Goal: Information Seeking & Learning: Learn about a topic

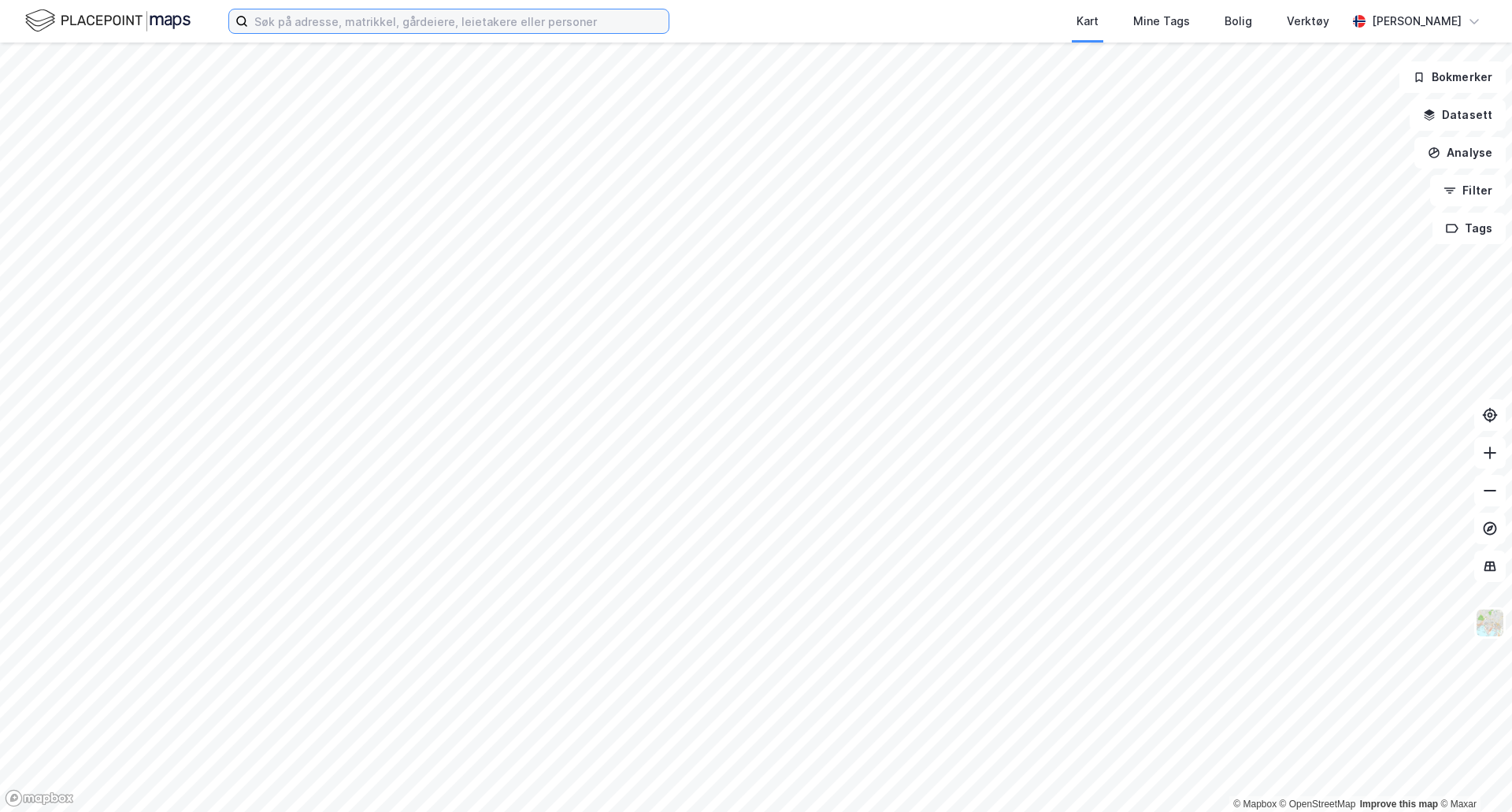
click at [533, 29] on input at bounding box center [458, 21] width 420 height 23
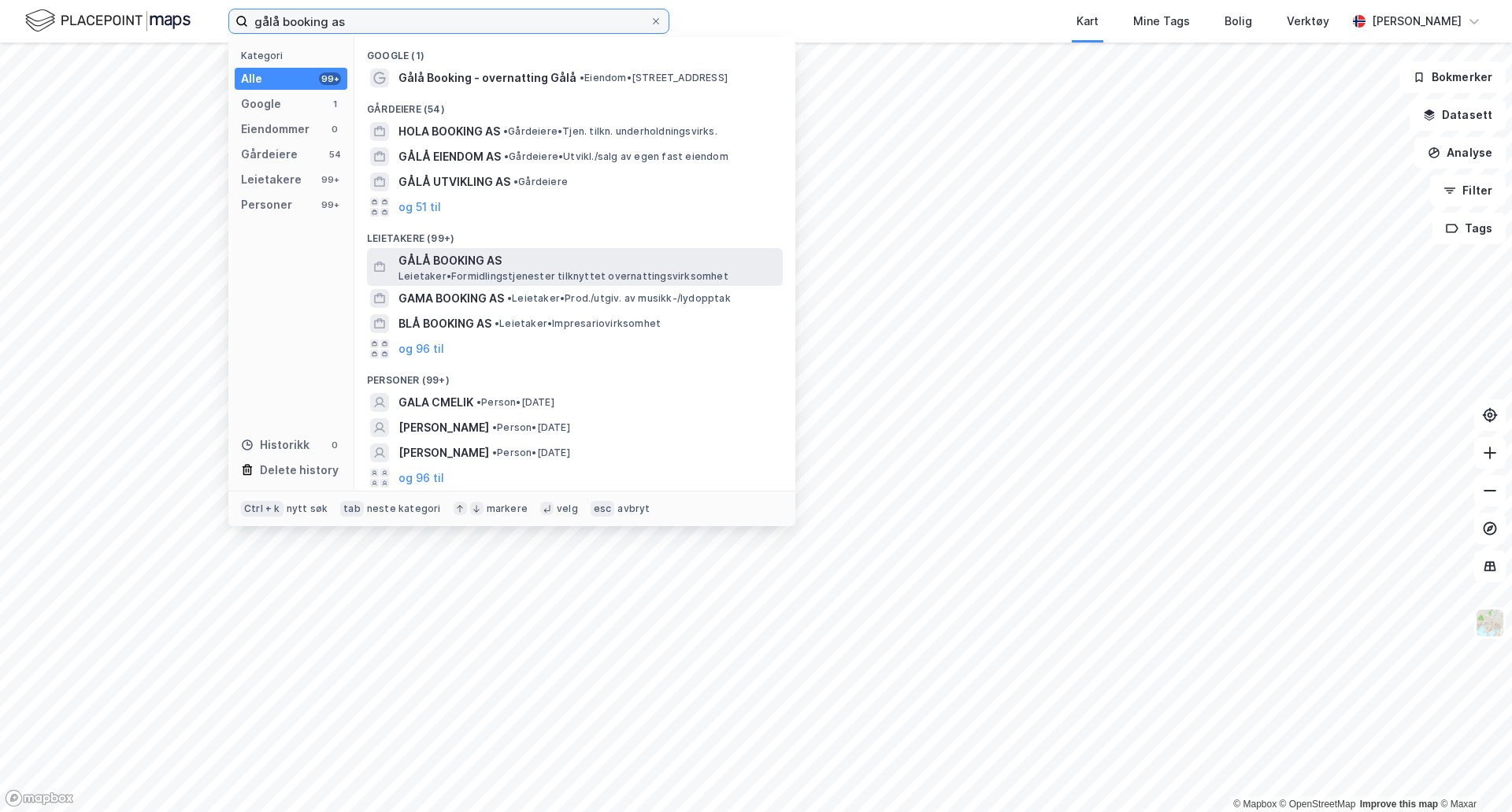
type input "gålå booking as"
click at [524, 265] on span "GÅLÅ BOOKING AS" at bounding box center [588, 261] width 378 height 19
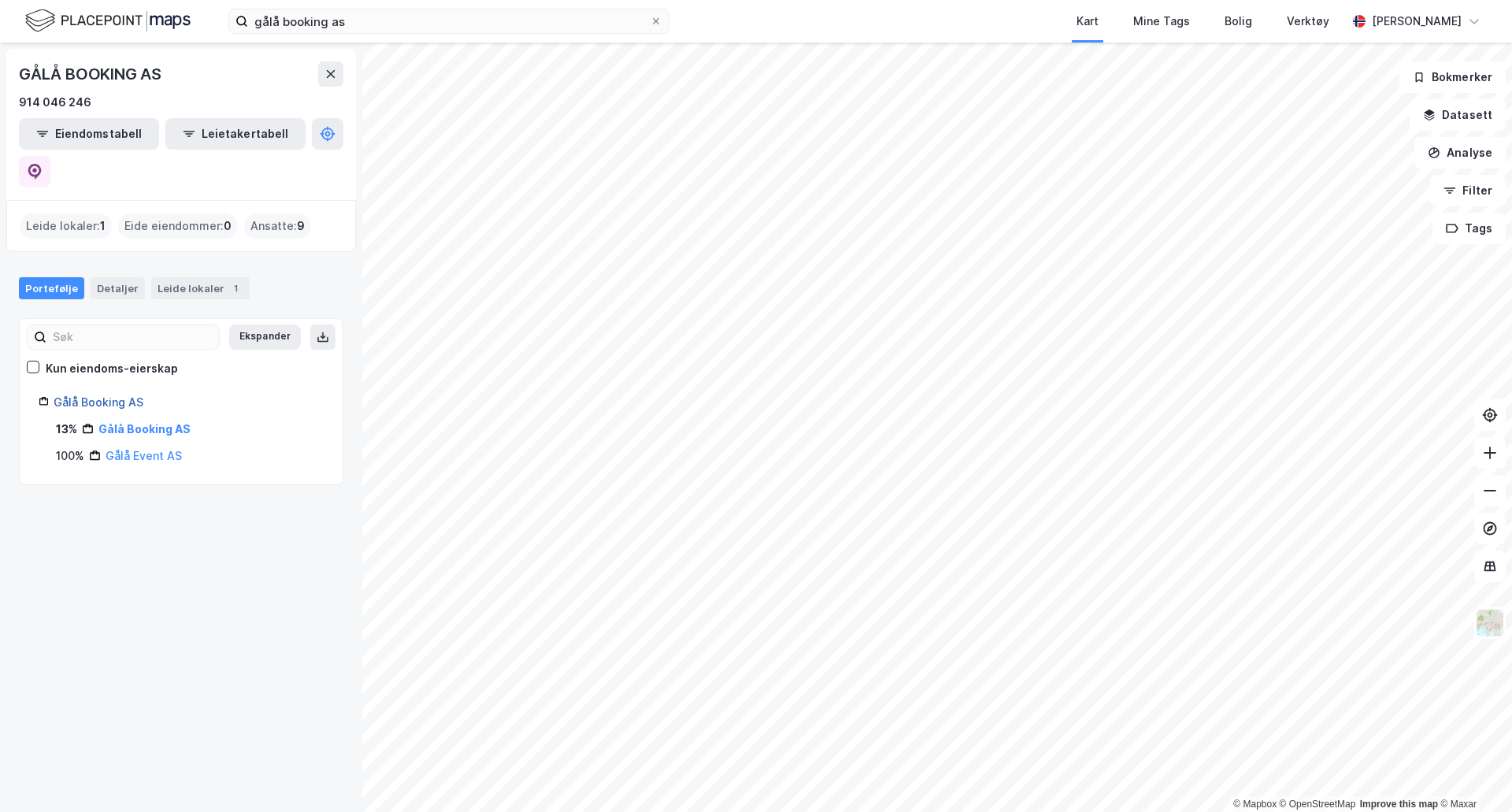
click at [86, 395] on link "Gålå Booking AS" at bounding box center [98, 402] width 90 height 14
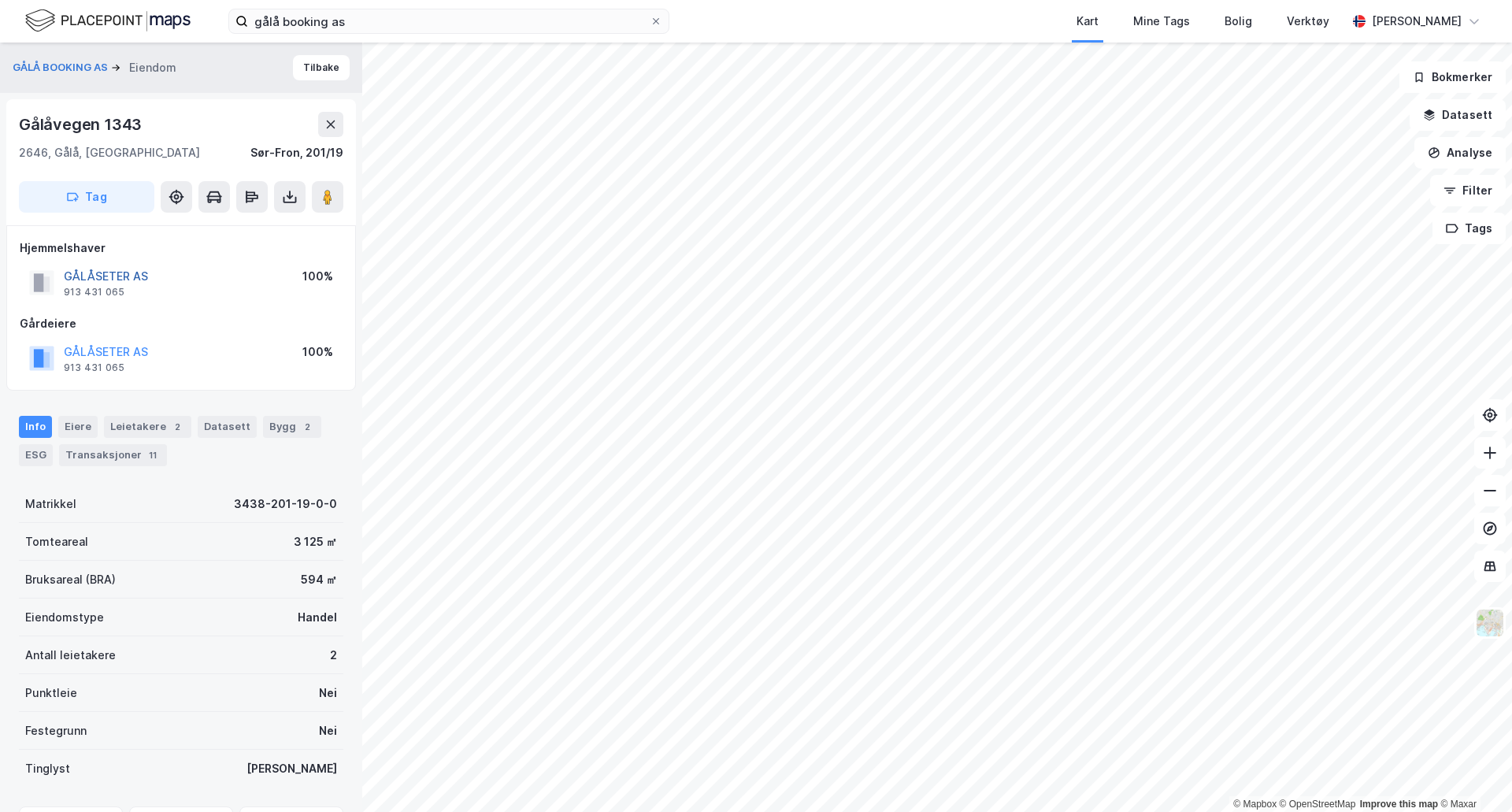
click at [0, 0] on button "GÅLÅSETER AS" at bounding box center [0, 0] width 0 height 0
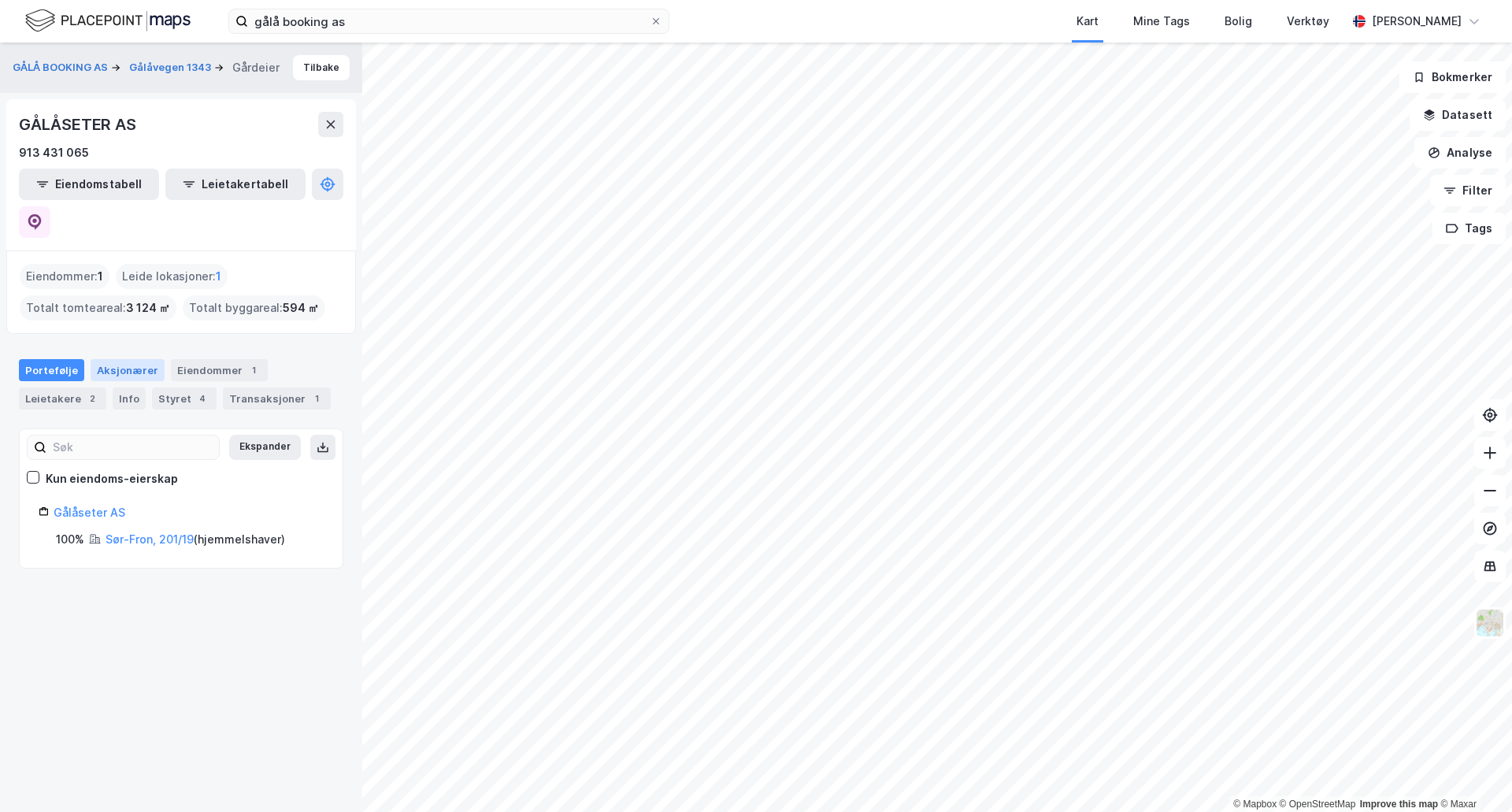
click at [123, 359] on div "Aksjonærer" at bounding box center [128, 370] width 74 height 22
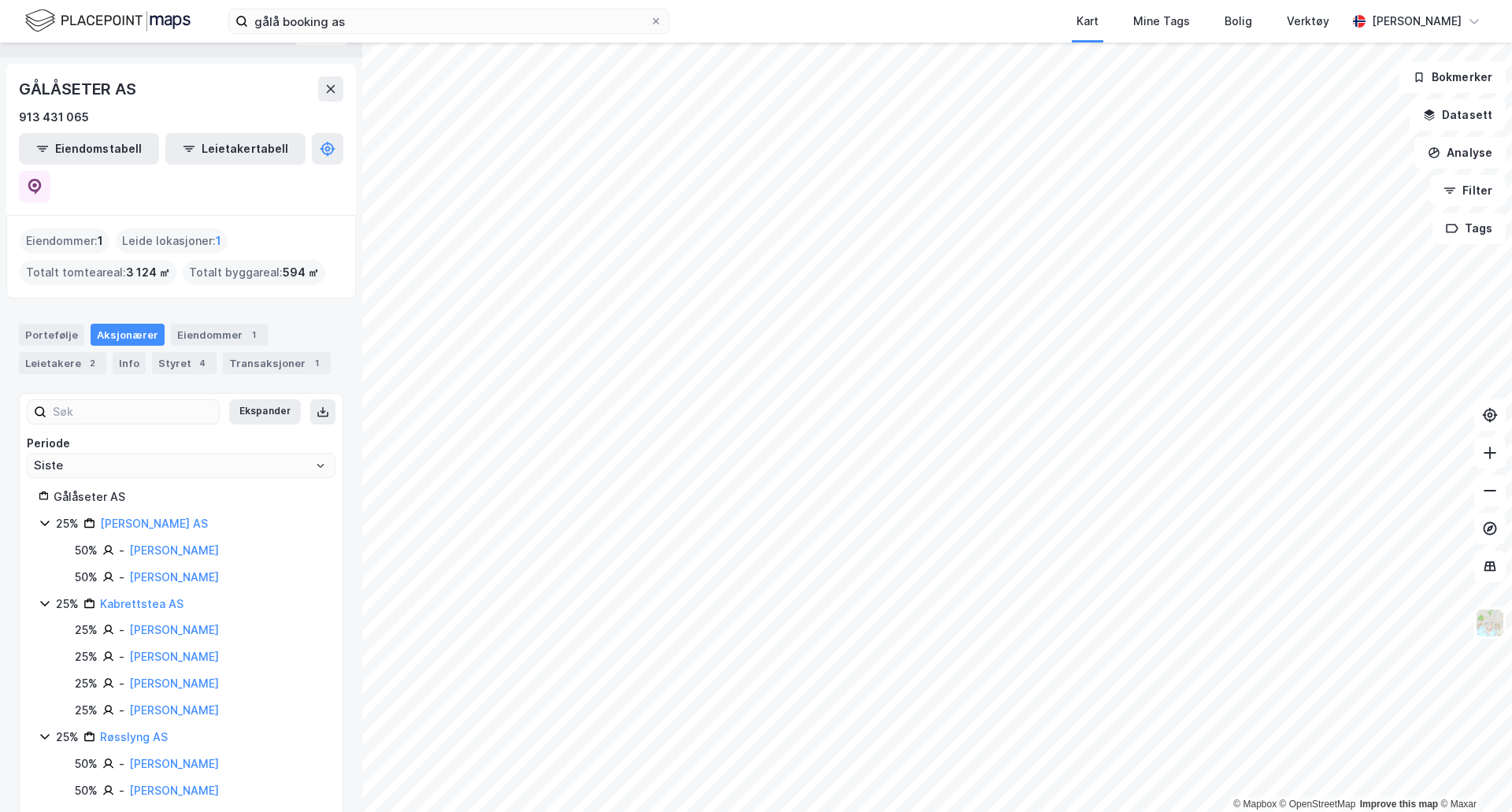
scroll to position [51, 0]
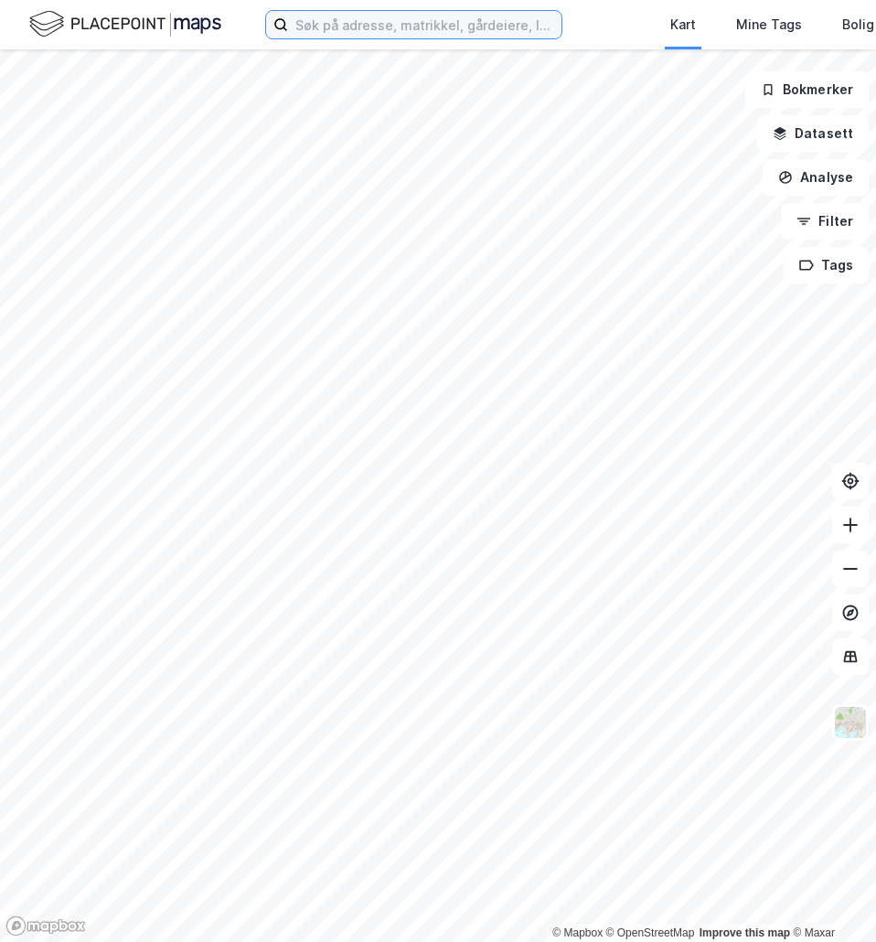
click at [322, 30] on input at bounding box center [424, 24] width 273 height 27
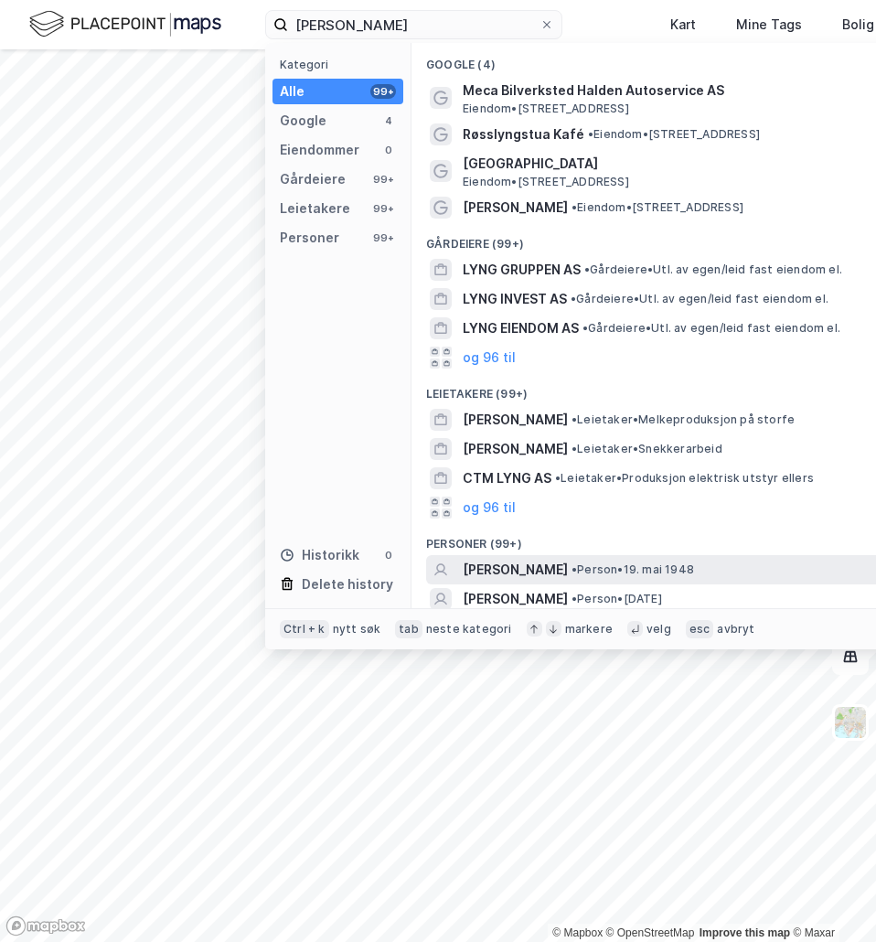
click at [644, 566] on span "• Person • 19. mai 1948" at bounding box center [632, 569] width 123 height 15
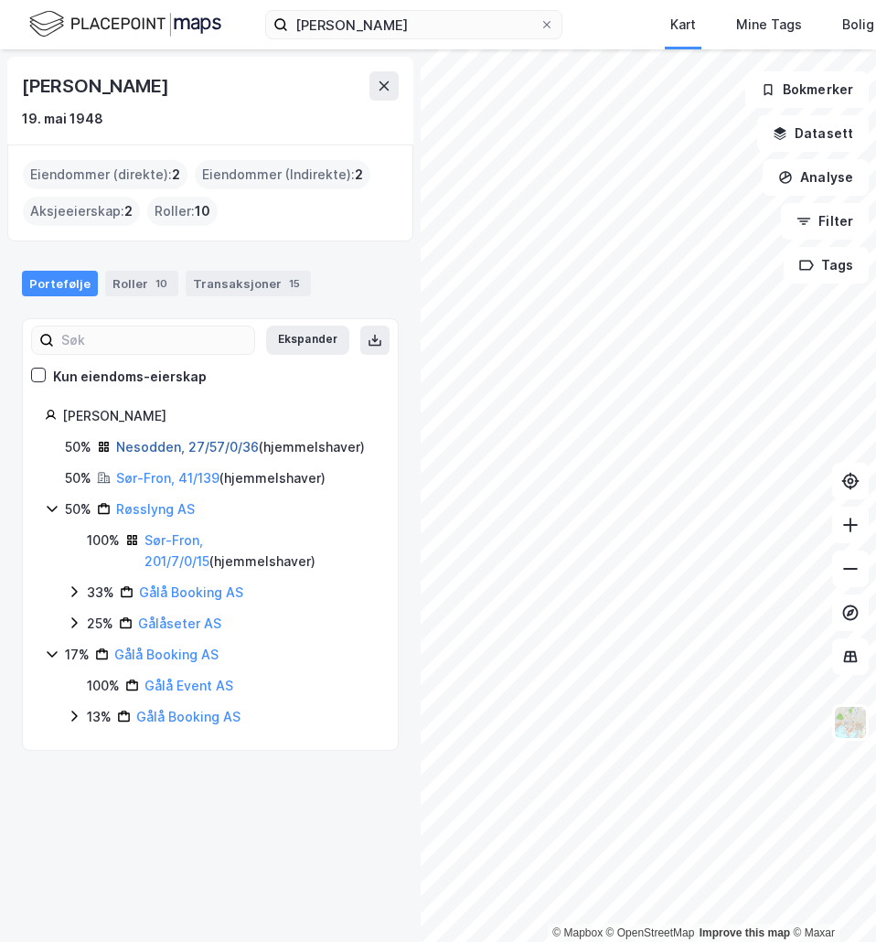
click at [196, 450] on link "Nesodden, 27/57/0/36" at bounding box center [187, 447] width 143 height 16
click at [184, 471] on link "Sør-Fron, 41/139" at bounding box center [167, 478] width 103 height 16
click at [221, 452] on link "Nesodden, 27/57/0/36" at bounding box center [187, 447] width 143 height 16
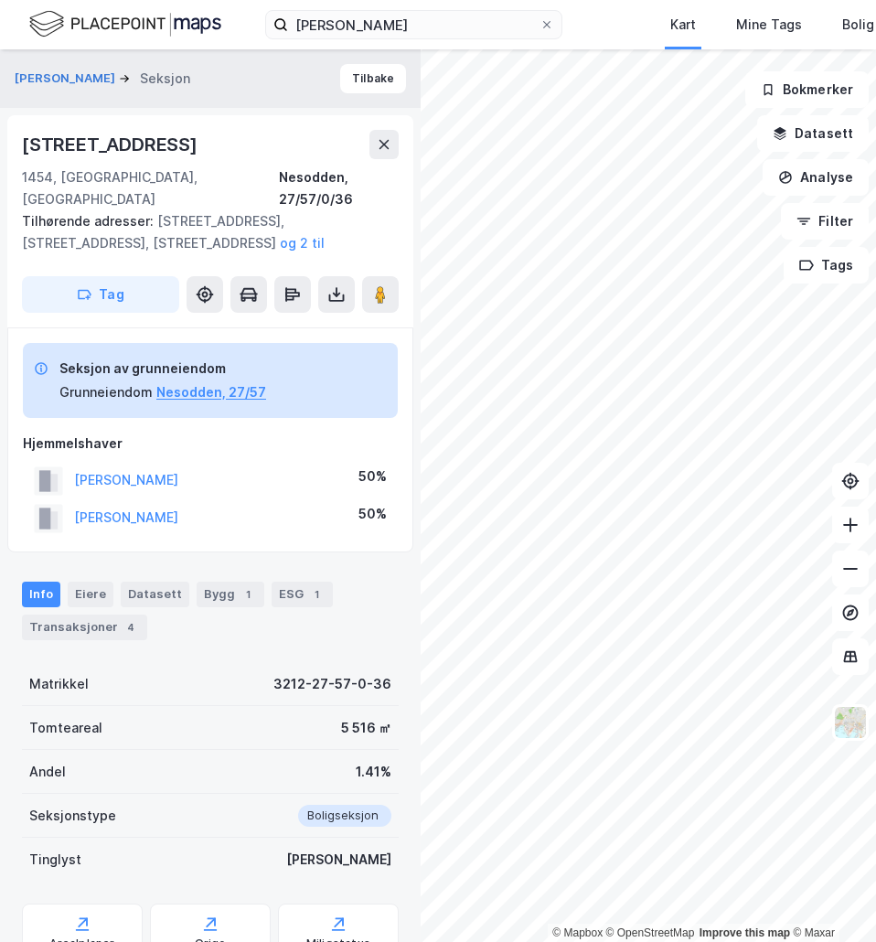
click at [84, 147] on div "Myklerudveien 118" at bounding box center [111, 144] width 179 height 29
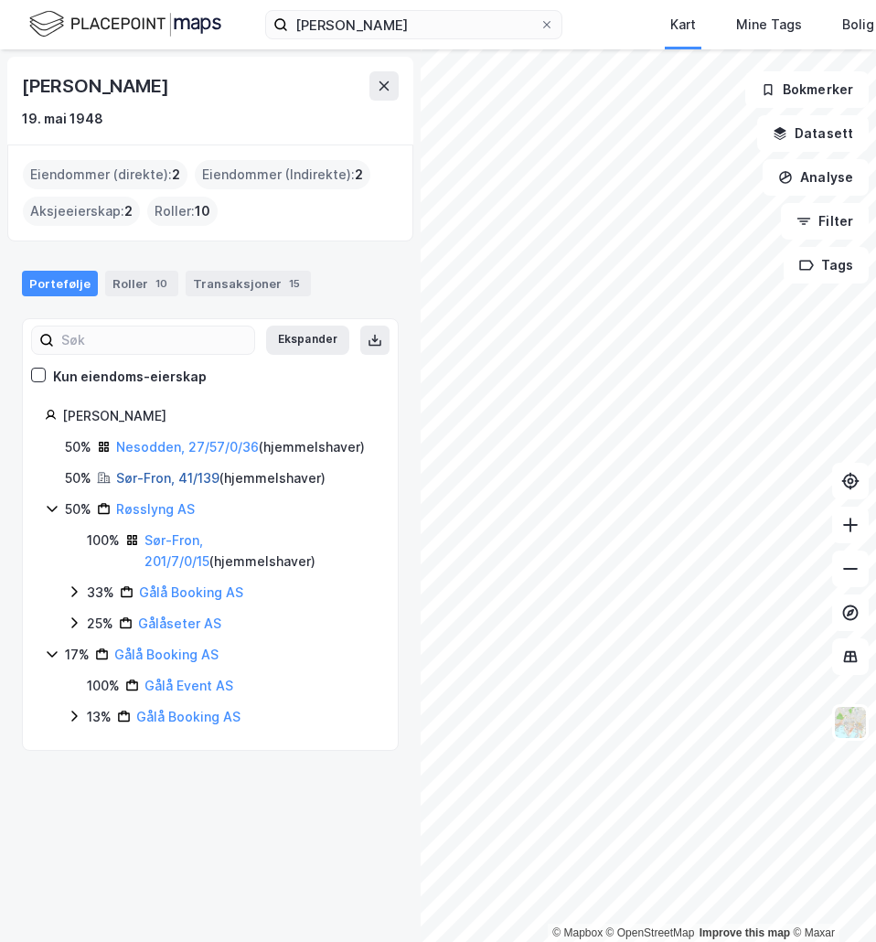
click at [149, 476] on link "Sør-Fron, 41/139" at bounding box center [167, 478] width 103 height 16
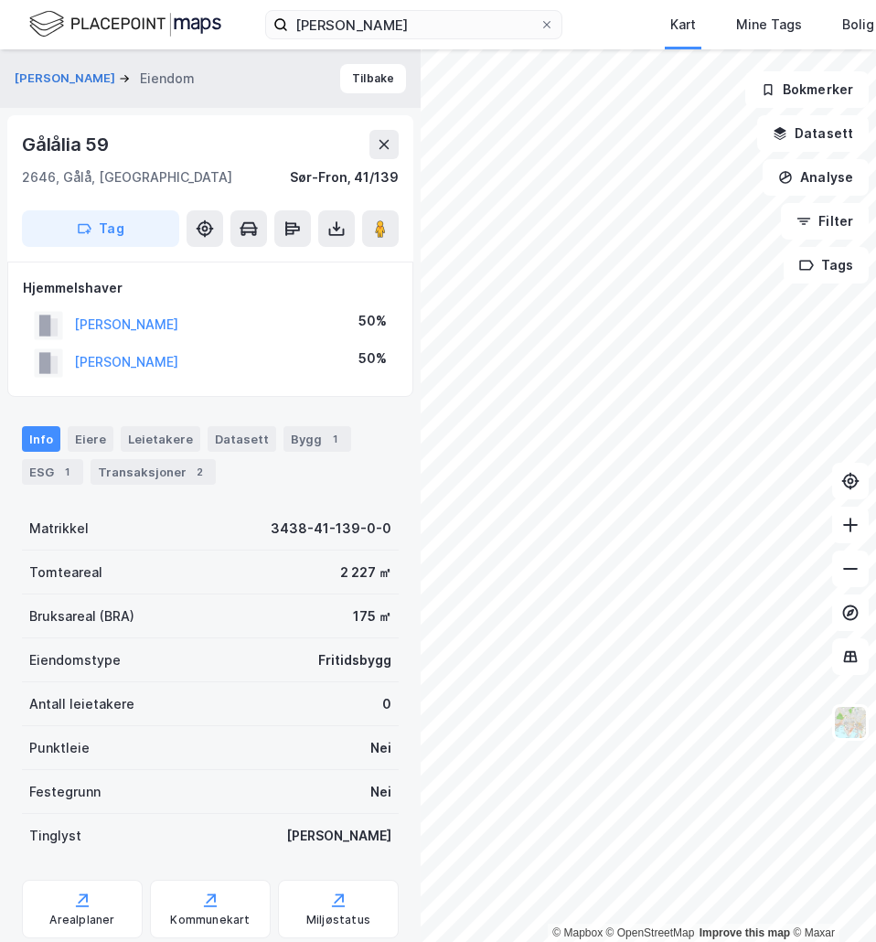
click at [69, 145] on div "Gålålia 59" at bounding box center [67, 144] width 91 height 29
click at [407, 23] on input "knut martin lyng" at bounding box center [413, 24] width 251 height 27
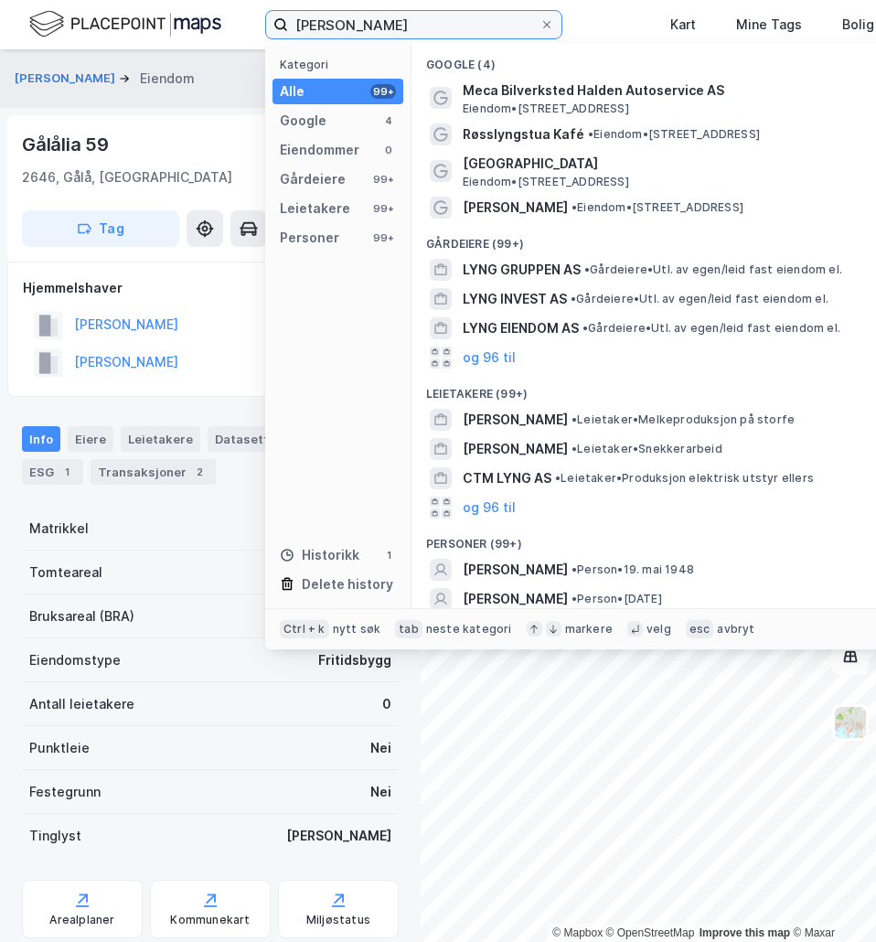
click at [407, 23] on input "knut martin lyng" at bounding box center [413, 24] width 251 height 27
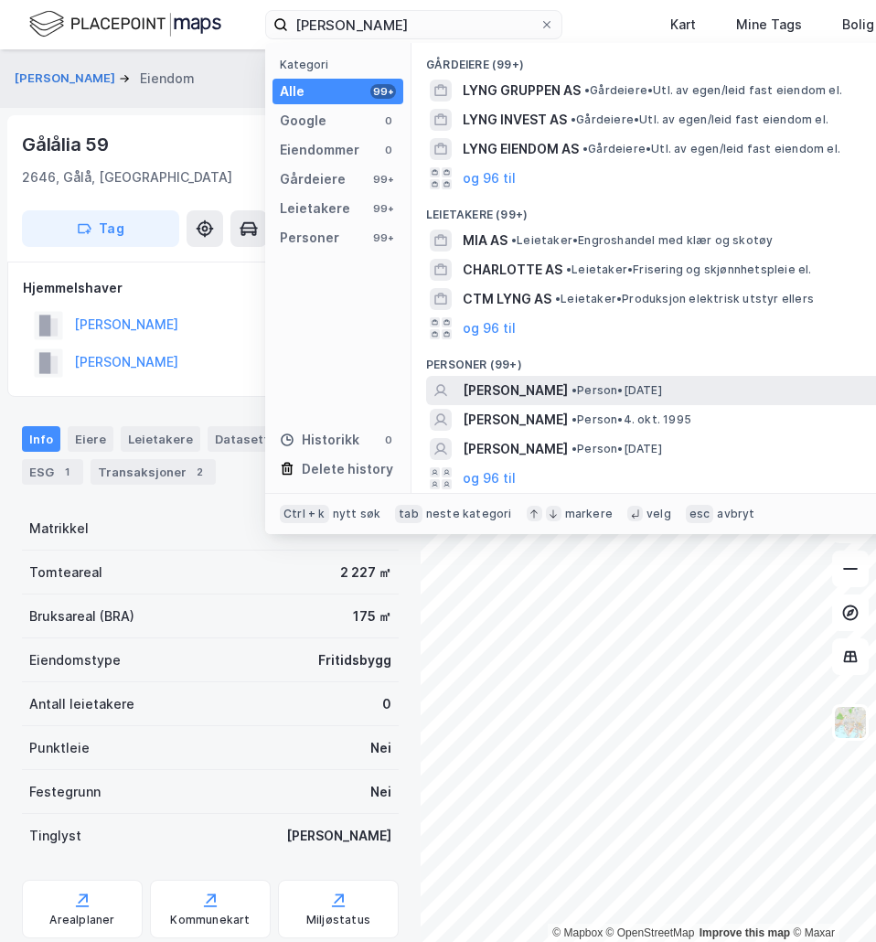
click at [523, 390] on span "MIA CHARLOTTE LYNG-LAENG" at bounding box center [515, 390] width 105 height 22
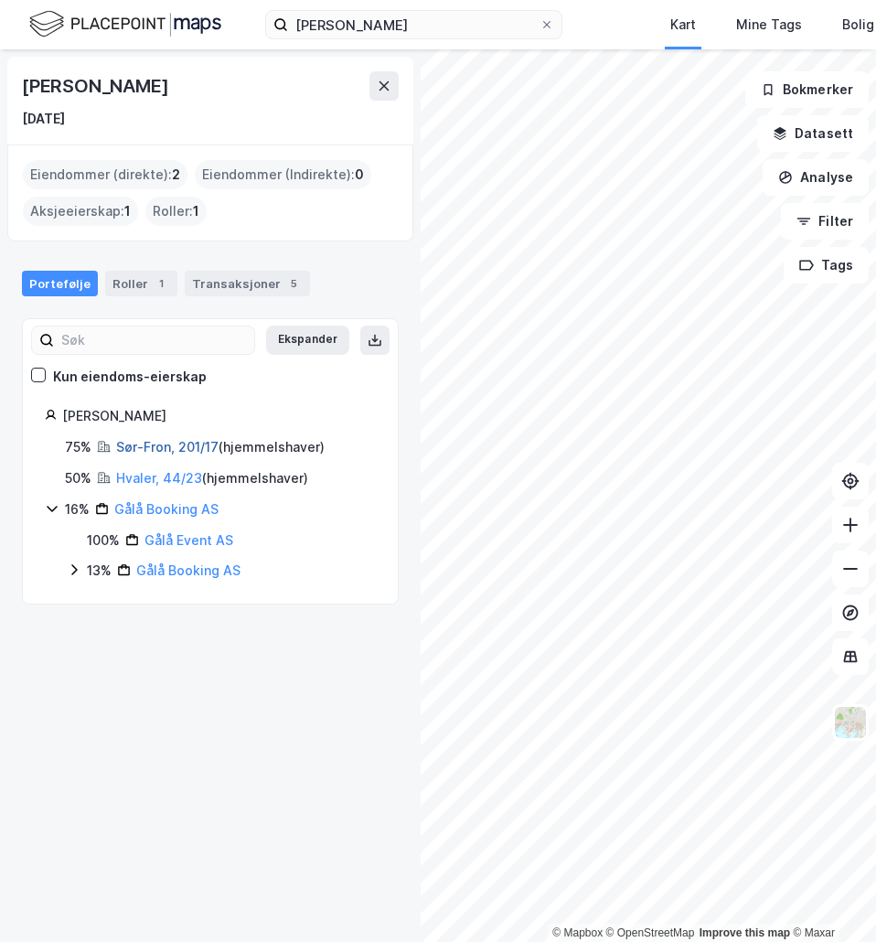
click at [160, 448] on link "Sør-Fron, 201/17" at bounding box center [167, 447] width 102 height 16
click at [137, 476] on link "Hvaler, 44/23" at bounding box center [159, 478] width 86 height 16
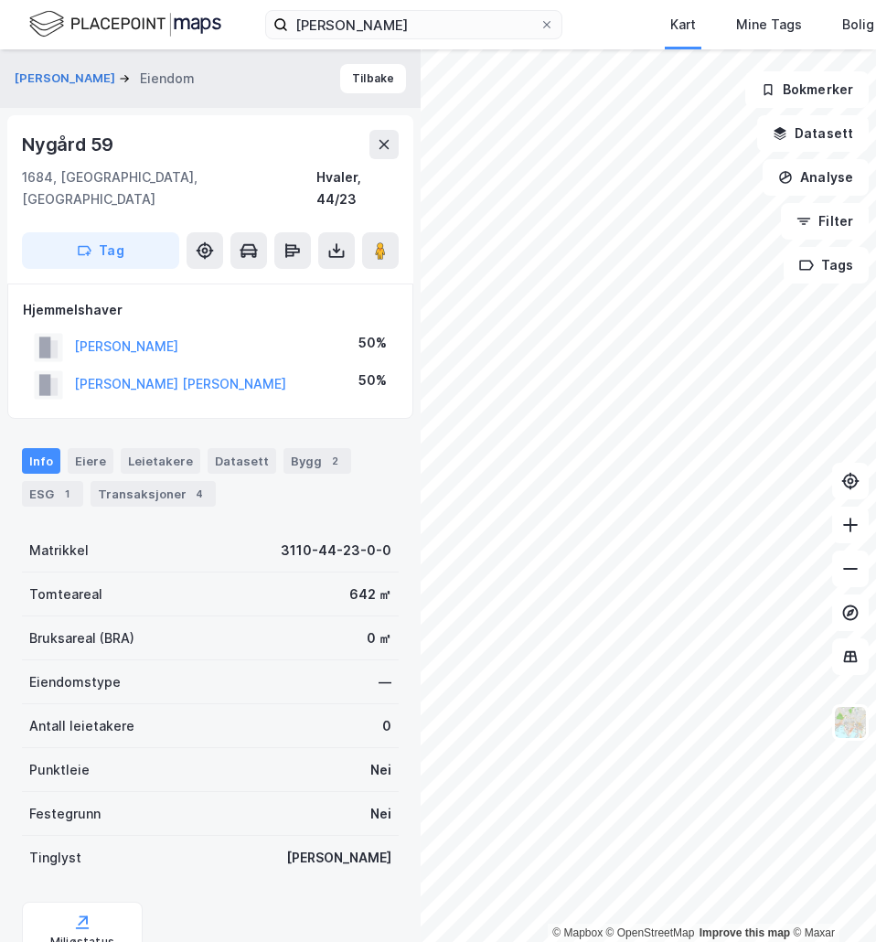
click at [137, 481] on div "Transaksjoner 4" at bounding box center [153, 494] width 125 height 26
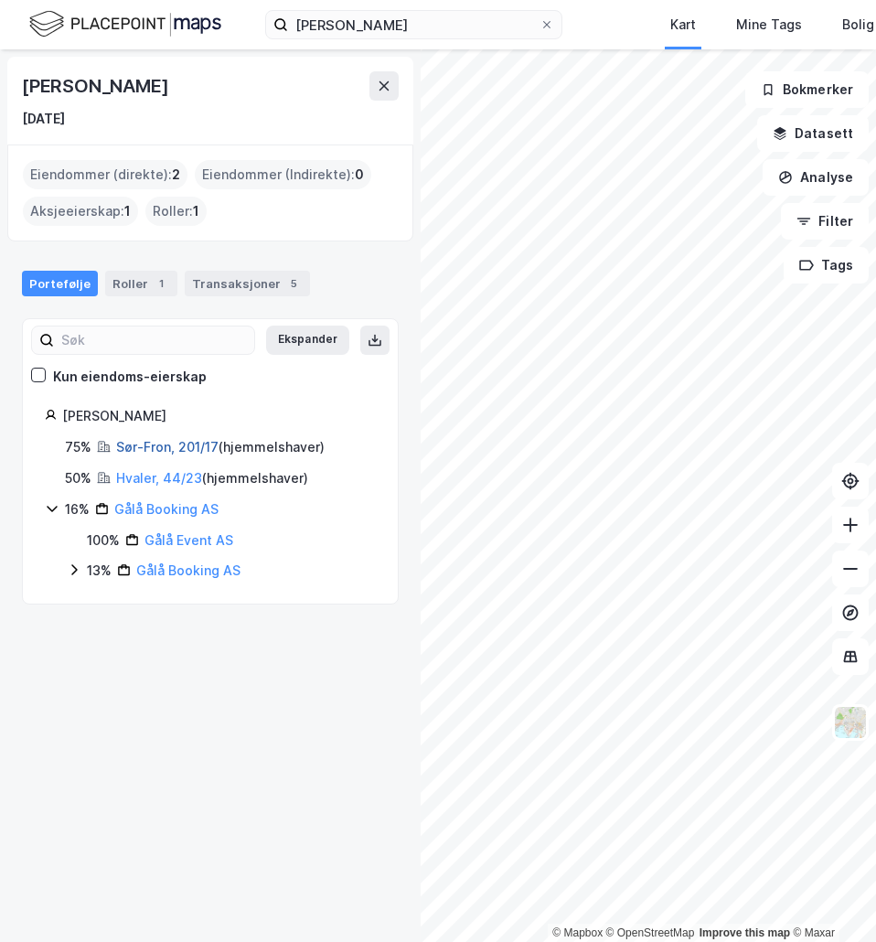
click at [190, 449] on link "Sør-Fron, 201/17" at bounding box center [167, 447] width 102 height 16
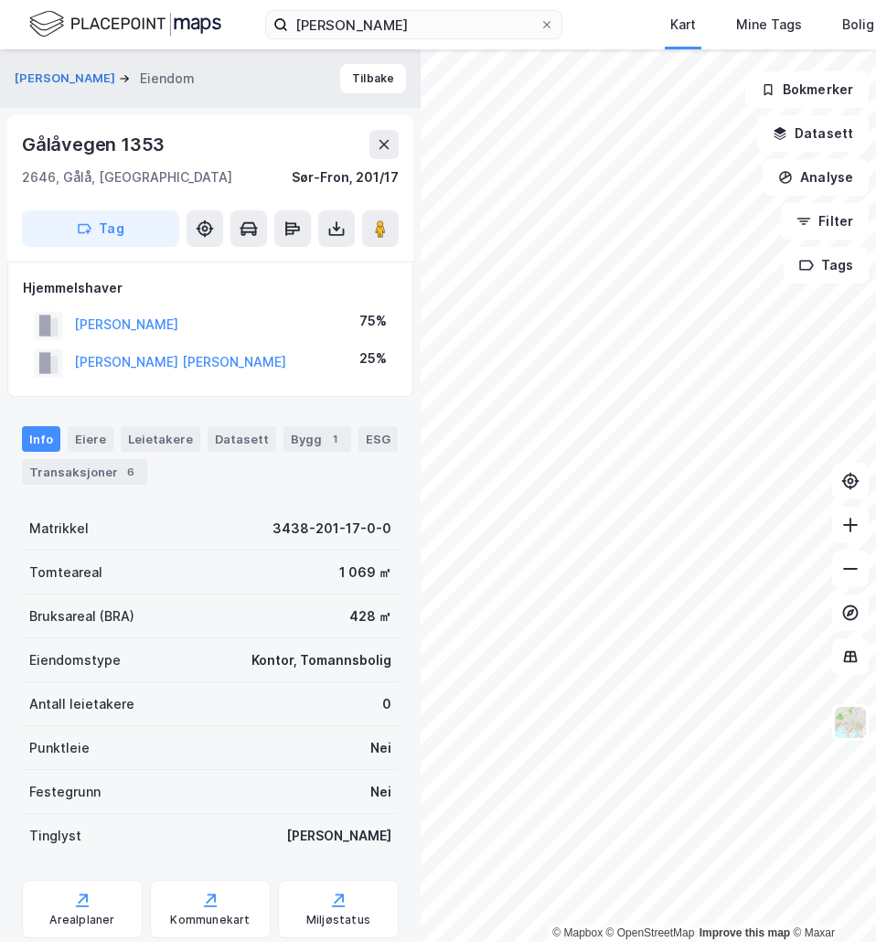
click at [144, 140] on div "Gålåvegen 1353" at bounding box center [95, 144] width 146 height 29
click at [385, 25] on input "mia charlotte lyng" at bounding box center [413, 24] width 251 height 27
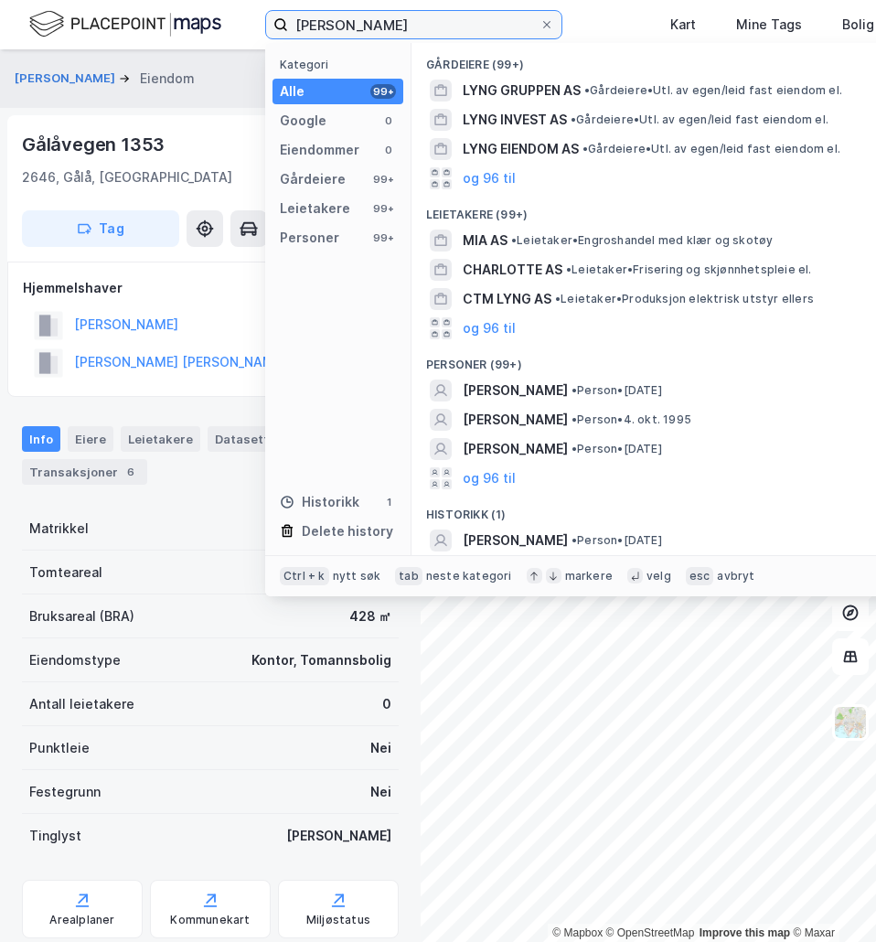
click at [385, 25] on input "mia charlotte lyng" at bounding box center [413, 24] width 251 height 27
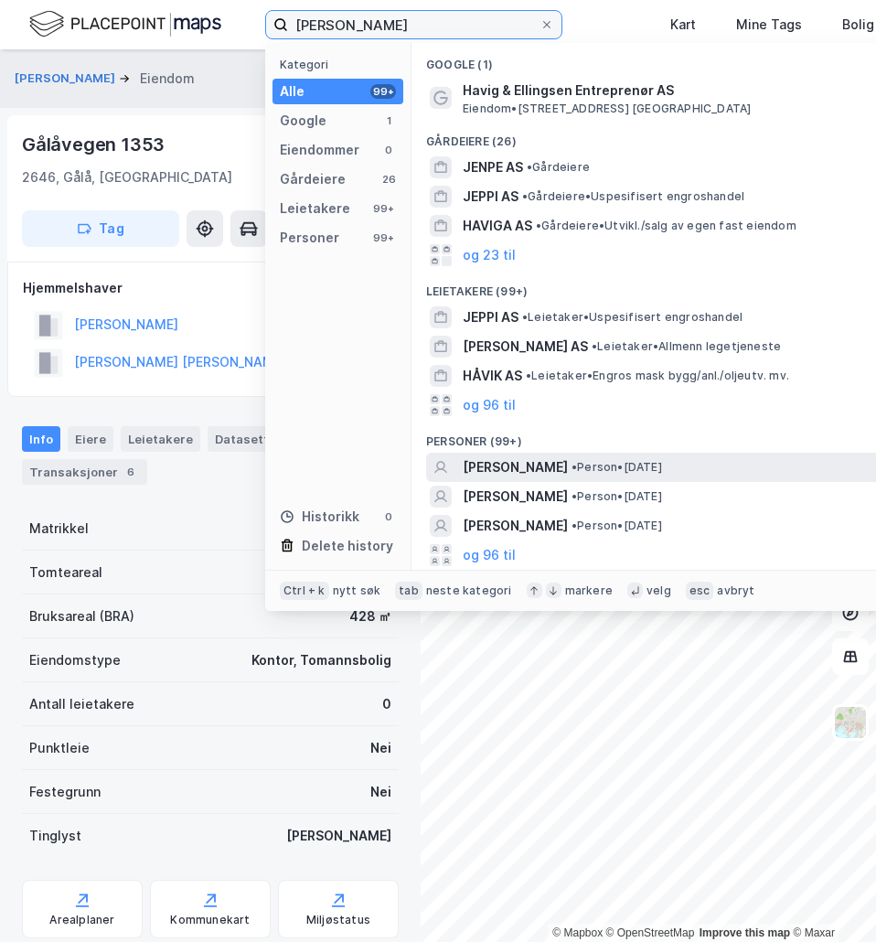
type input "jeppe havig"
click at [509, 473] on span "JEPPE HAVIG-GJELSETH" at bounding box center [515, 467] width 105 height 22
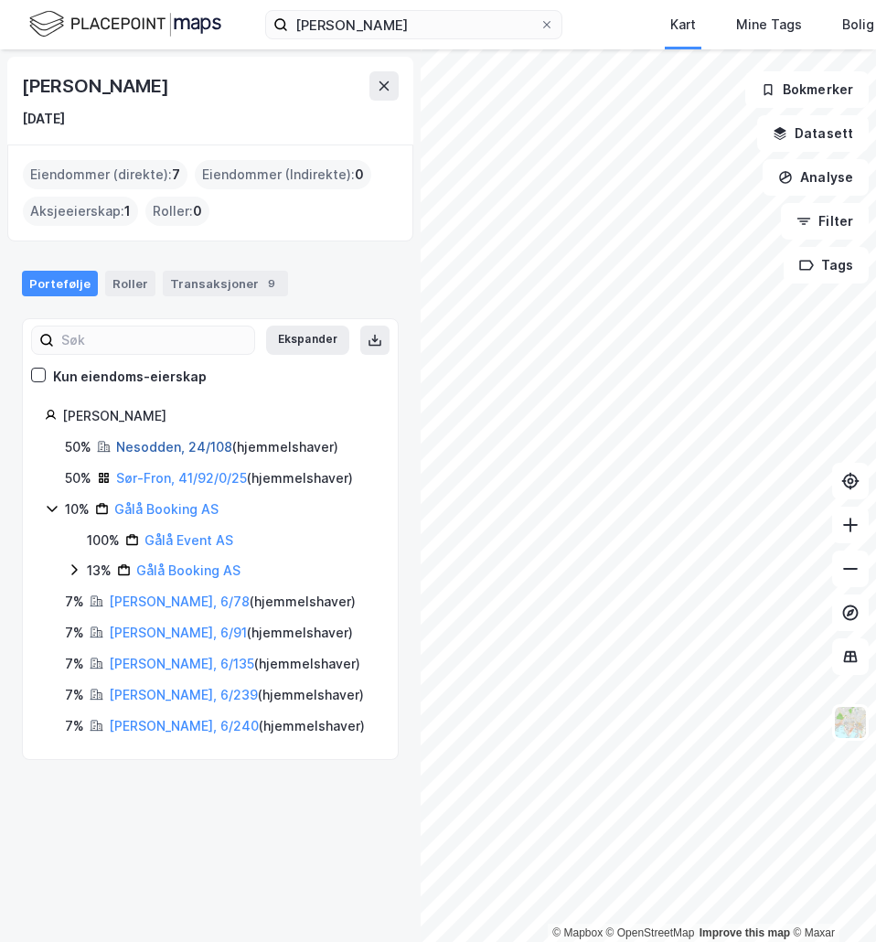
click at [165, 452] on link "Nesodden, 24/108" at bounding box center [174, 447] width 116 height 16
click at [165, 470] on link "Sør-Fron, 41/92/0/25" at bounding box center [181, 478] width 131 height 16
click at [151, 596] on link "Kragerø, 6/78" at bounding box center [179, 601] width 141 height 16
click at [145, 90] on div "Jeppe Havig-Gjelseth" at bounding box center [97, 85] width 150 height 29
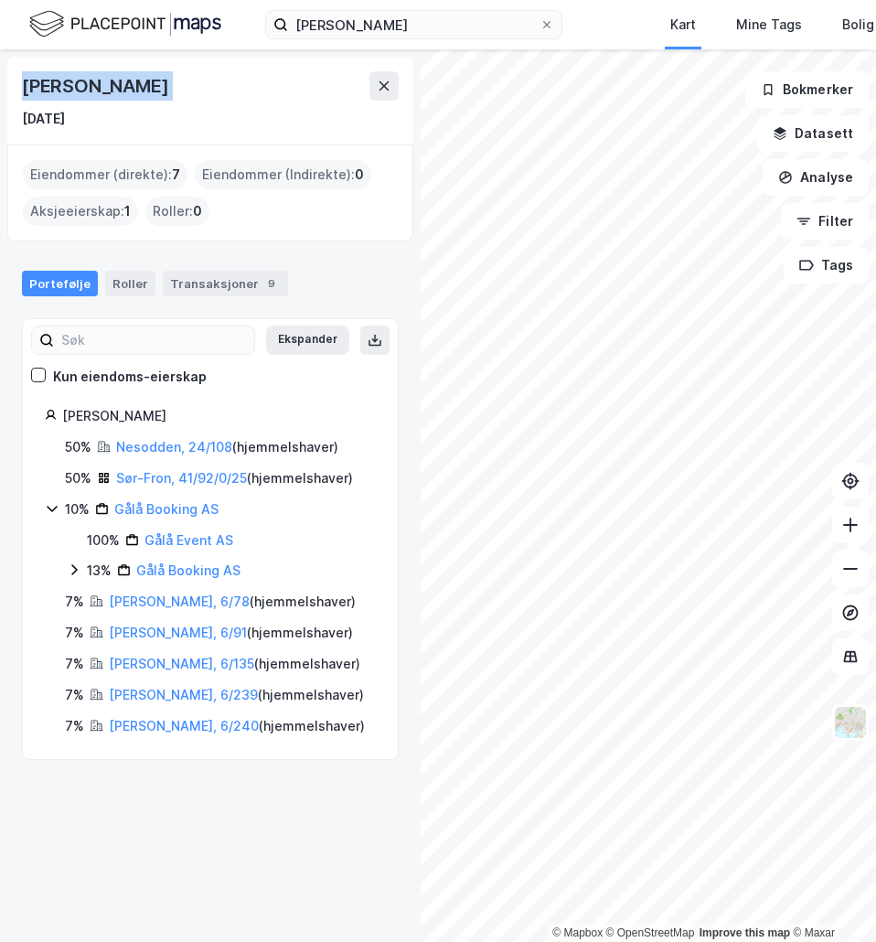
click at [145, 90] on div "Jeppe Havig-Gjelseth" at bounding box center [97, 85] width 150 height 29
copy div "Jeppe Havig-Gjelseth"
click at [178, 451] on link "Nesodden, 24/108" at bounding box center [174, 447] width 116 height 16
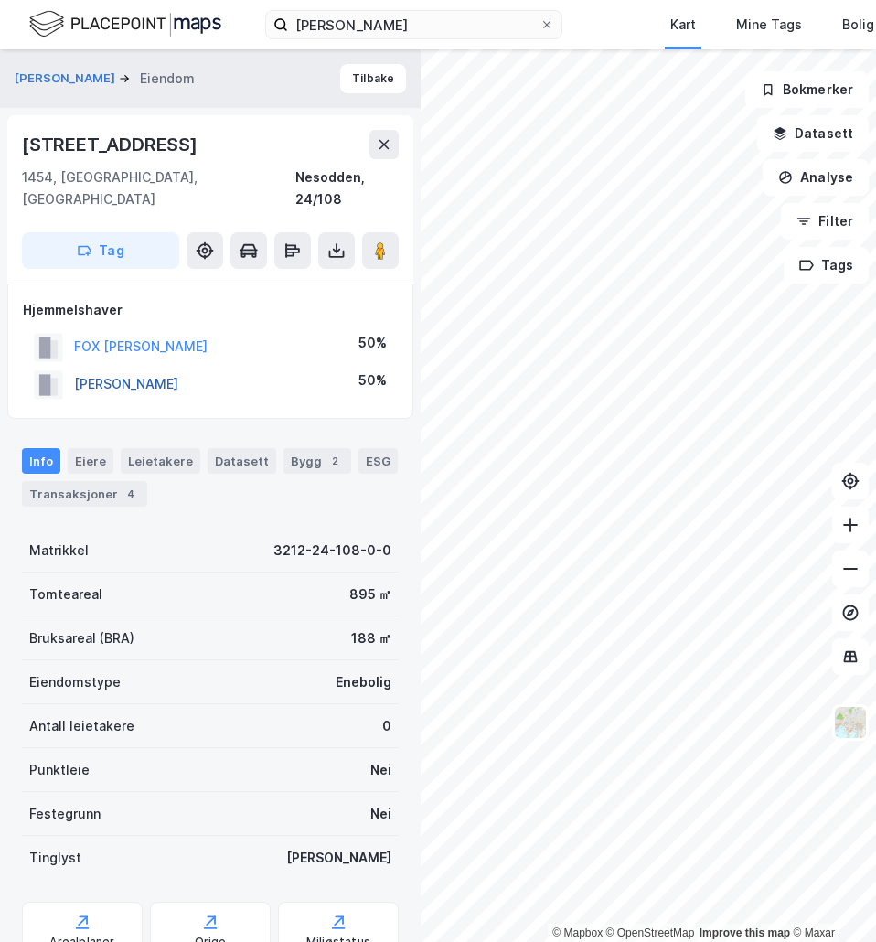
click at [0, 0] on button "HAVIG-GJELSETH JEPPE" at bounding box center [0, 0] width 0 height 0
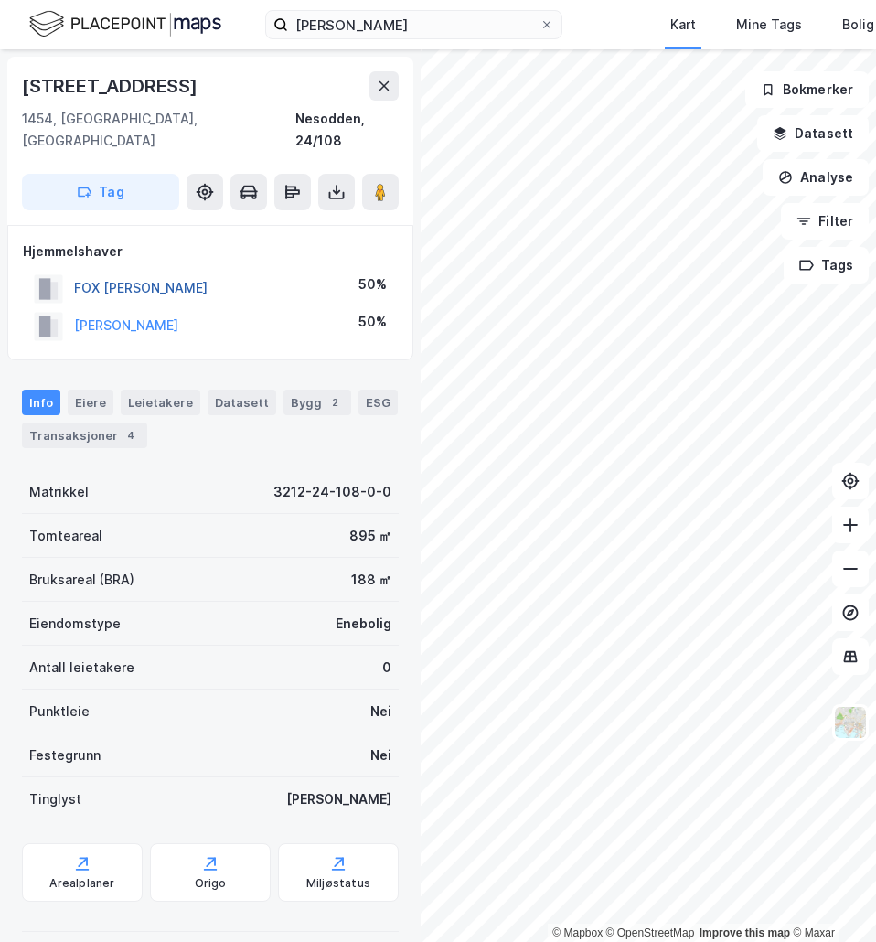
click at [0, 0] on button "FOX PAUL MARTIN" at bounding box center [0, 0] width 0 height 0
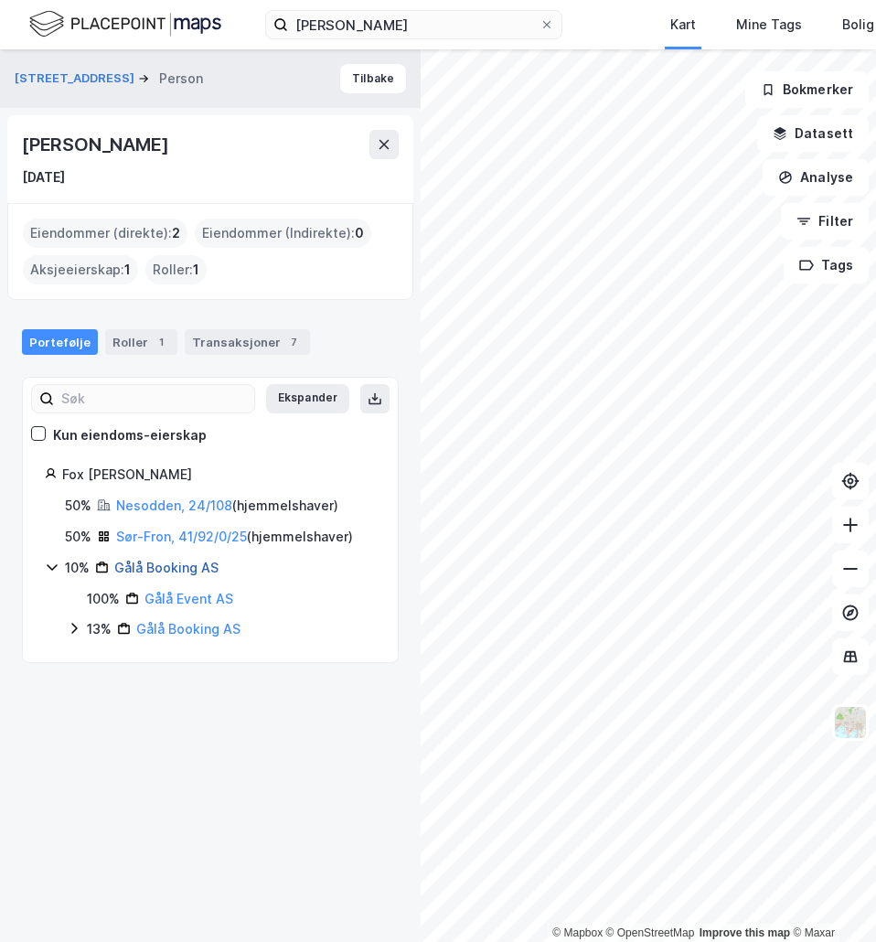
click at [175, 562] on link "Gålå Booking AS" at bounding box center [166, 568] width 104 height 16
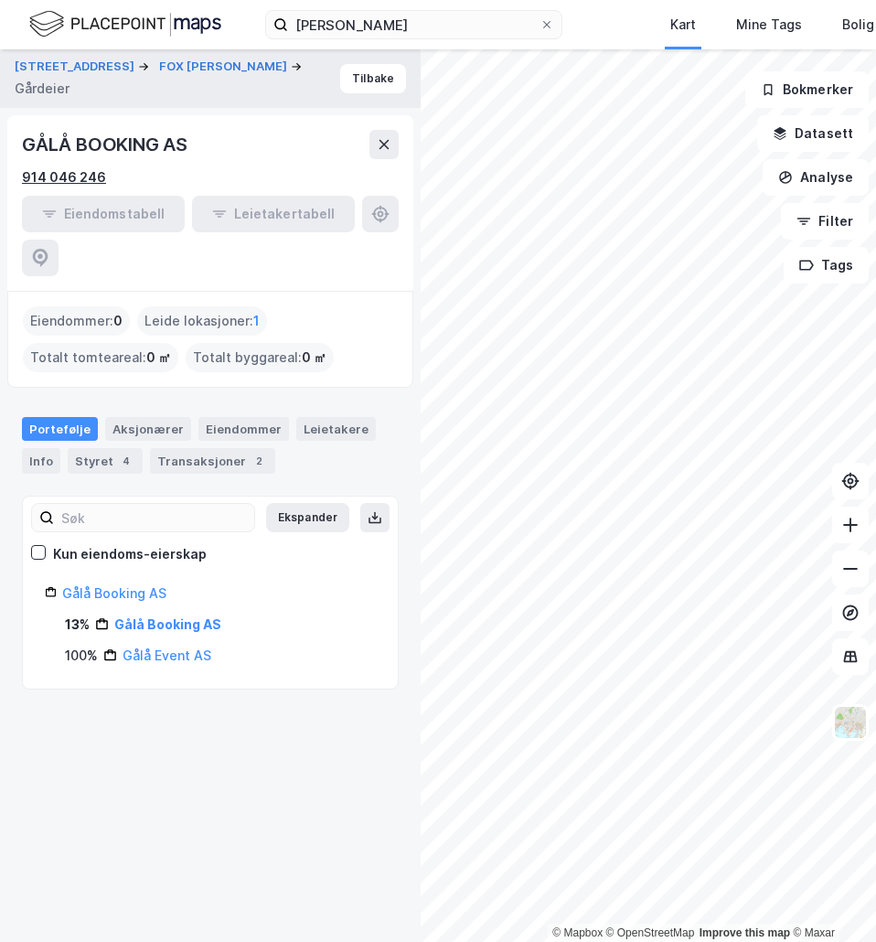
click at [27, 176] on div "914 046 246" at bounding box center [64, 177] width 84 height 22
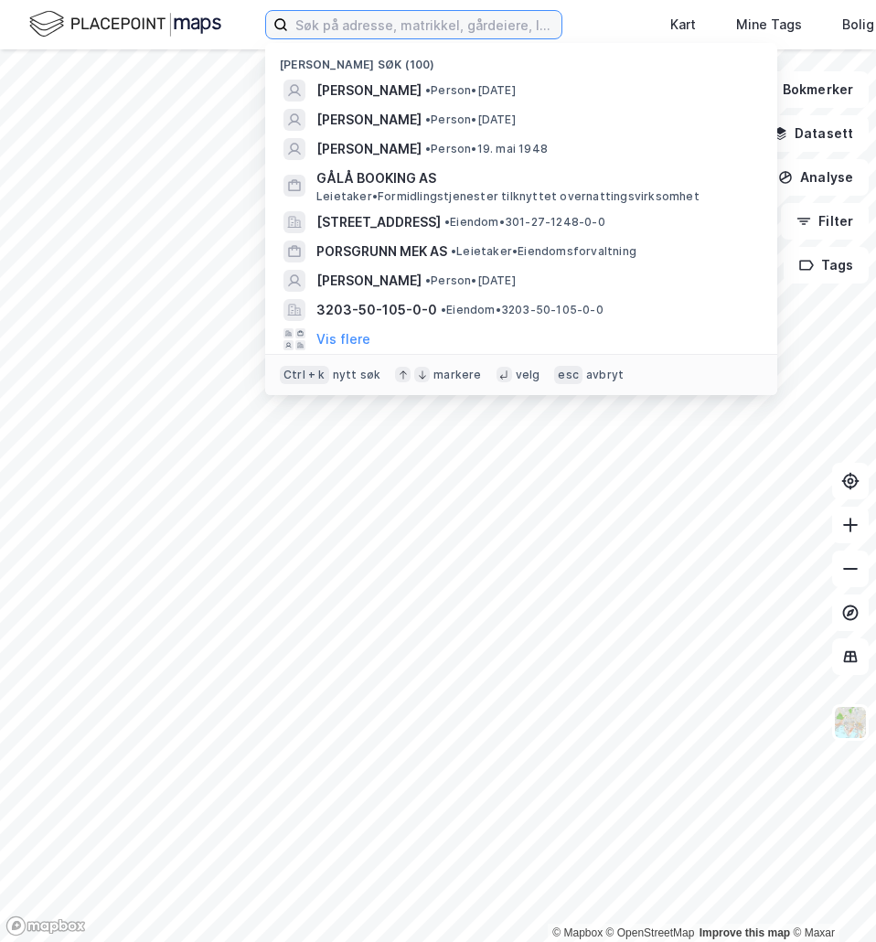
click at [407, 24] on input at bounding box center [424, 24] width 273 height 27
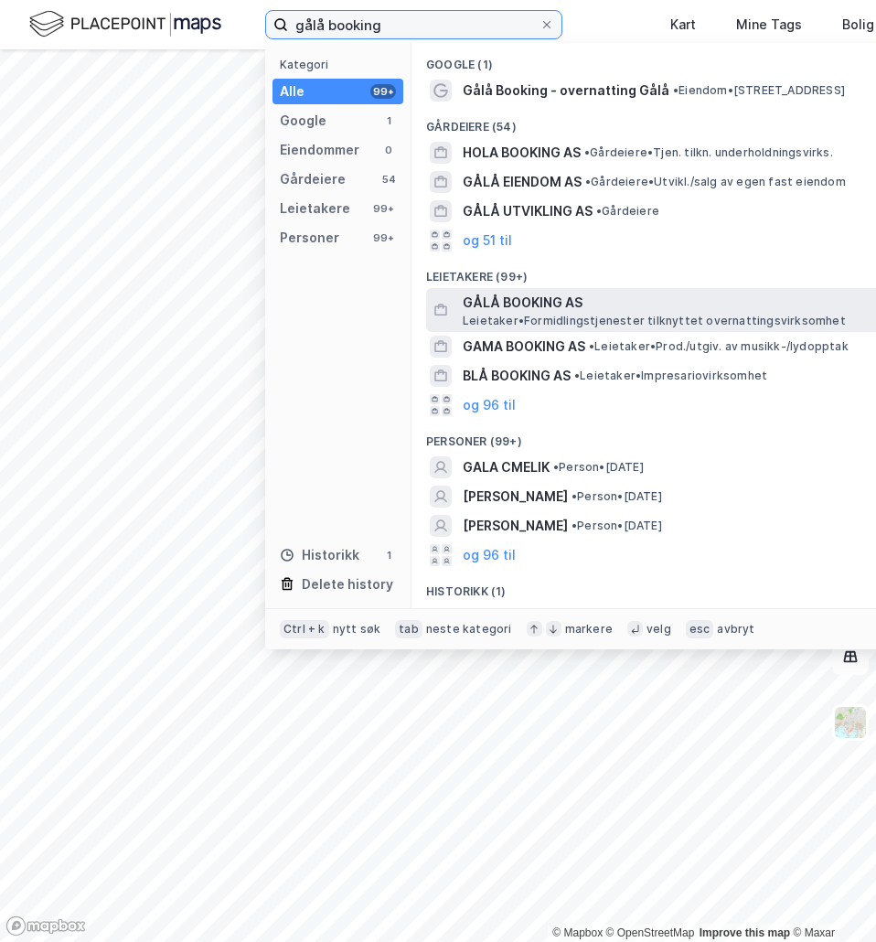
type input "gålå booking"
click at [517, 310] on span "GÅLÅ BOOKING AS" at bounding box center [682, 303] width 439 height 22
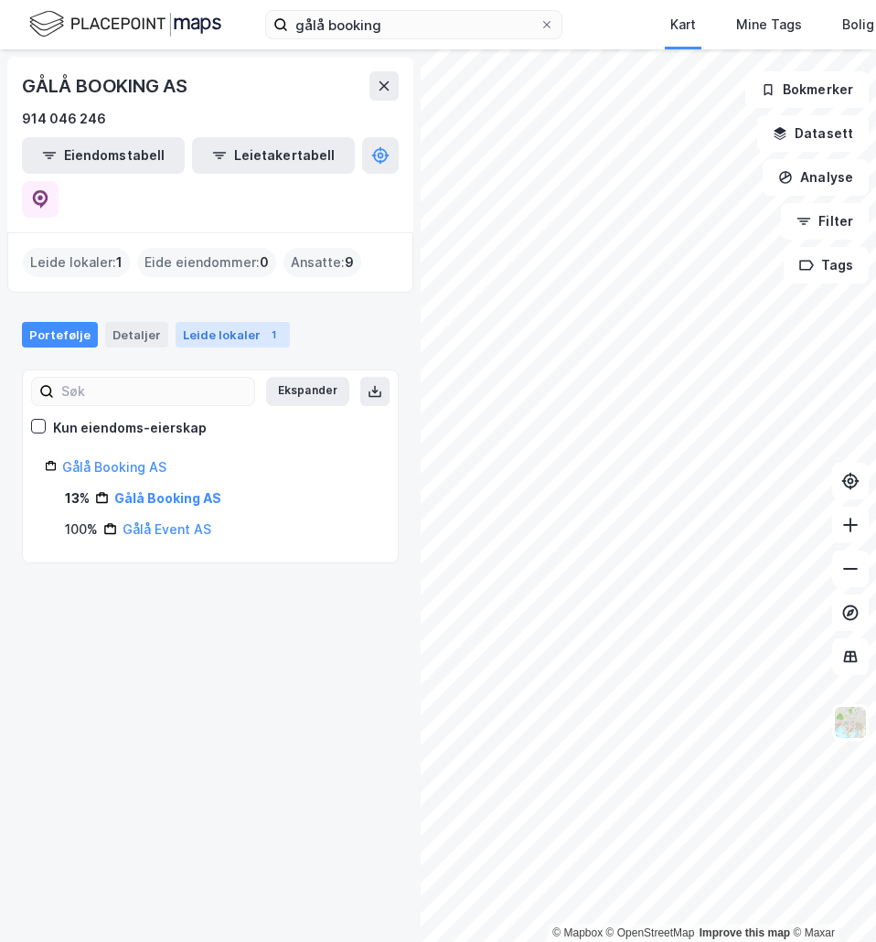
click at [176, 322] on div "Leide lokaler 1" at bounding box center [233, 335] width 114 height 26
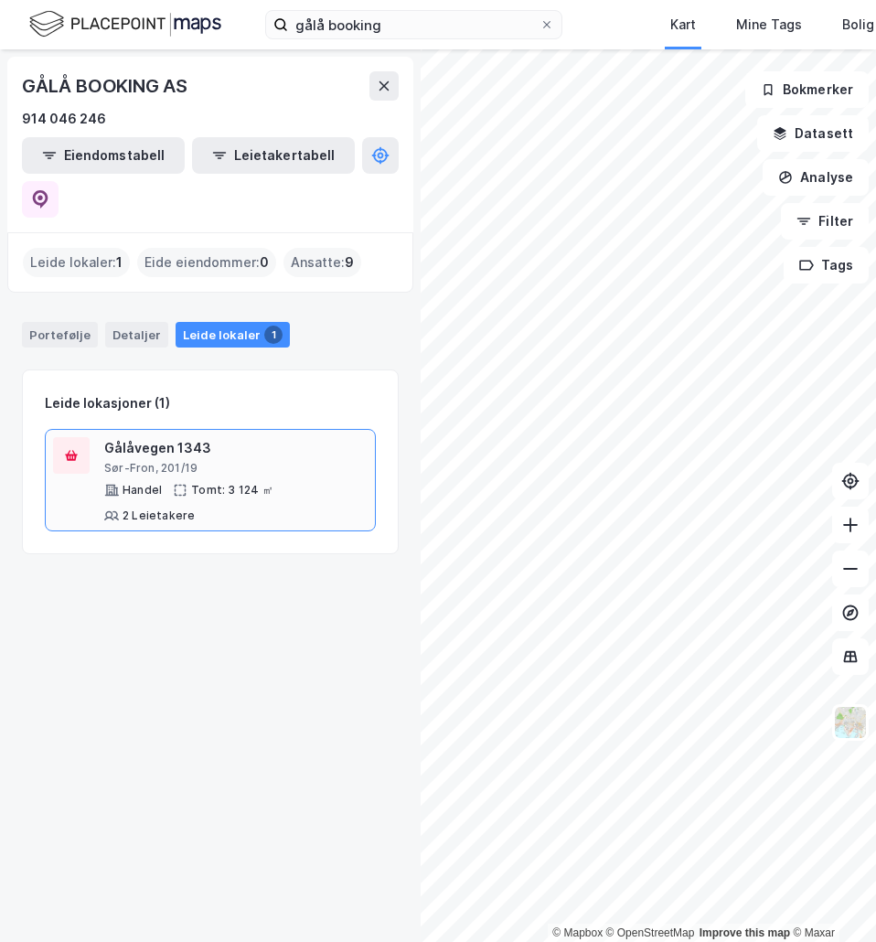
click at [172, 437] on div "Gålåvegen 1343" at bounding box center [235, 448] width 263 height 22
